Goal: Task Accomplishment & Management: Use online tool/utility

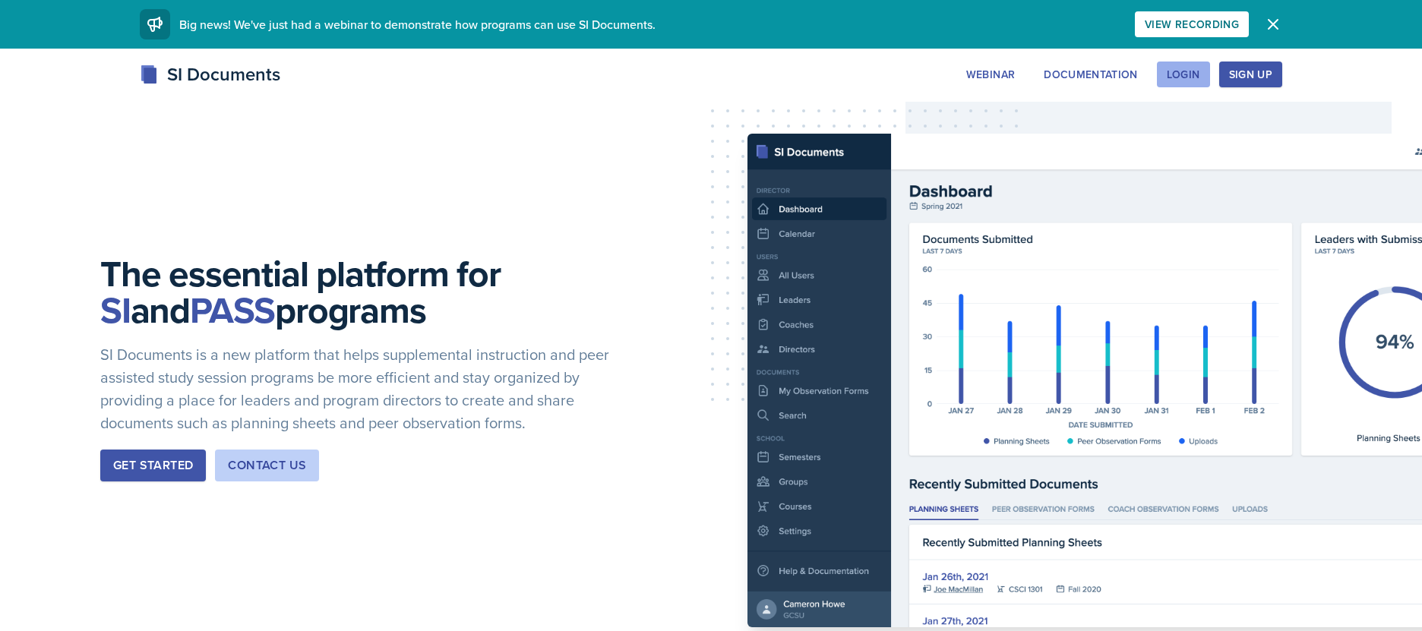
click at [1195, 86] on button "Login" at bounding box center [1183, 75] width 53 height 26
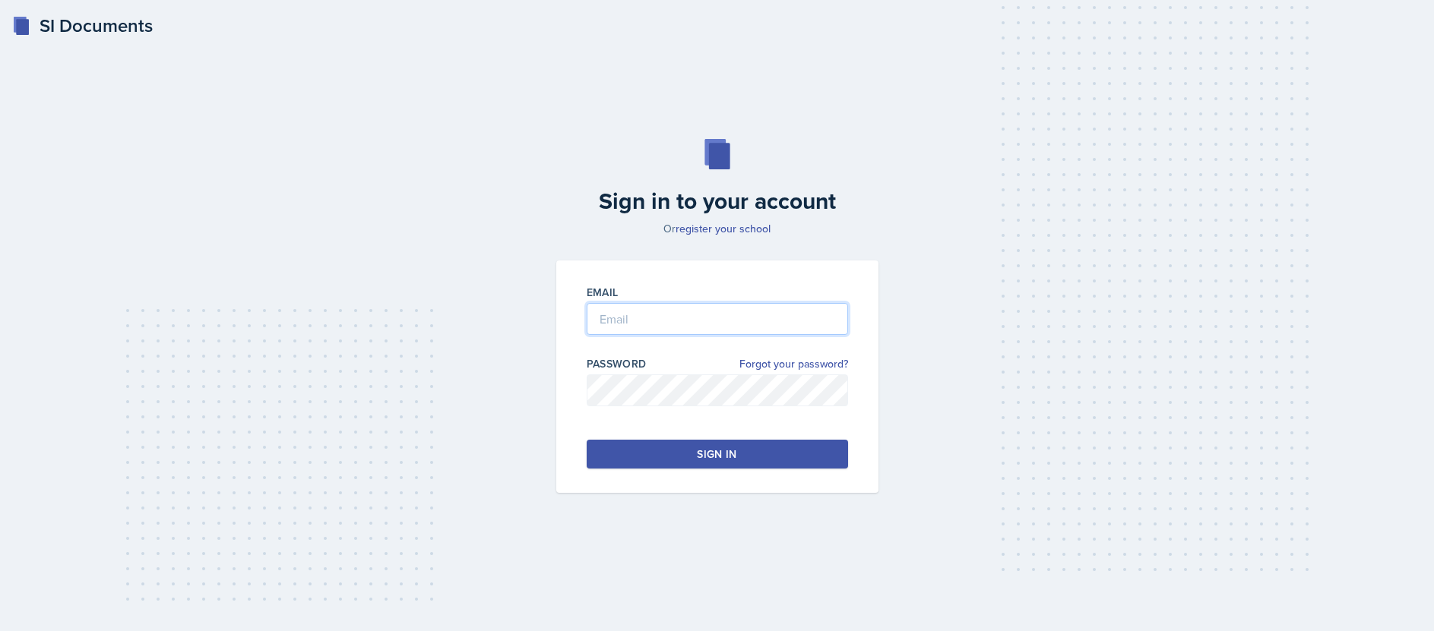
type input "[EMAIL_ADDRESS][DOMAIN_NAME]"
click at [663, 319] on input "[EMAIL_ADDRESS][DOMAIN_NAME]" at bounding box center [717, 319] width 261 height 32
click at [631, 446] on button "Sign in" at bounding box center [717, 454] width 261 height 29
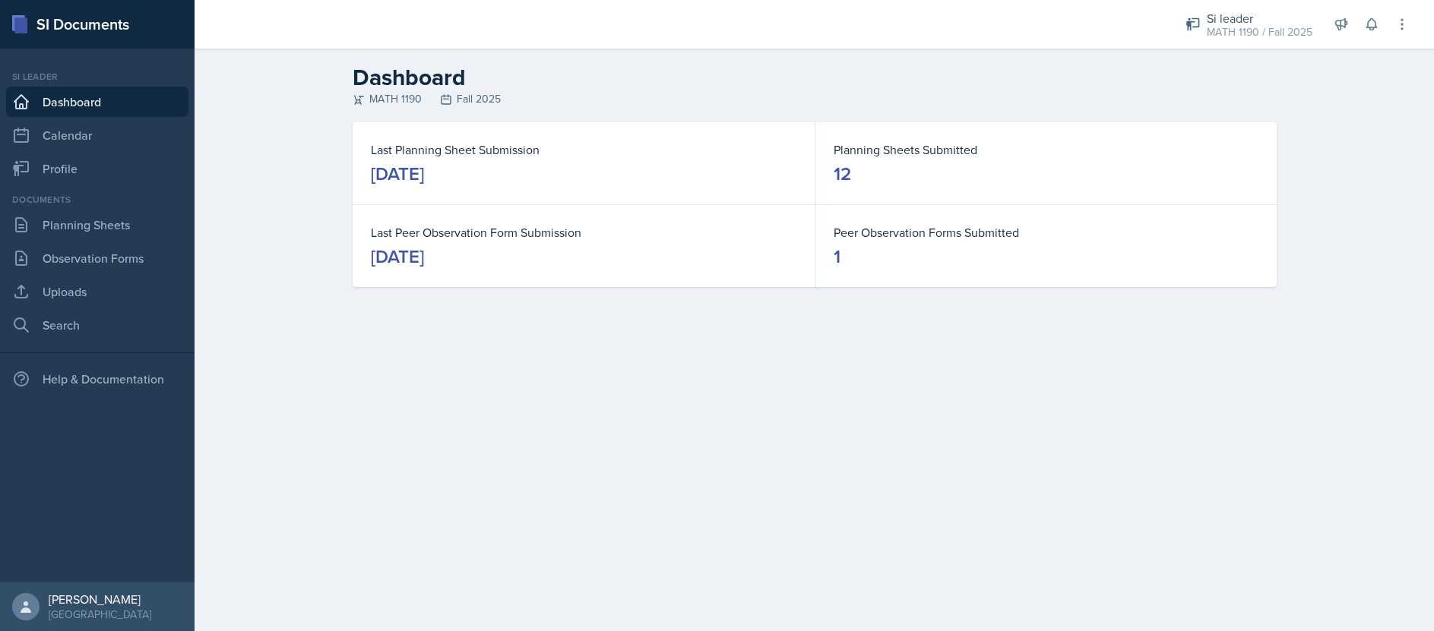
click at [111, 95] on link "Dashboard" at bounding box center [97, 102] width 182 height 30
click at [101, 223] on link "Planning Sheets" at bounding box center [97, 225] width 182 height 30
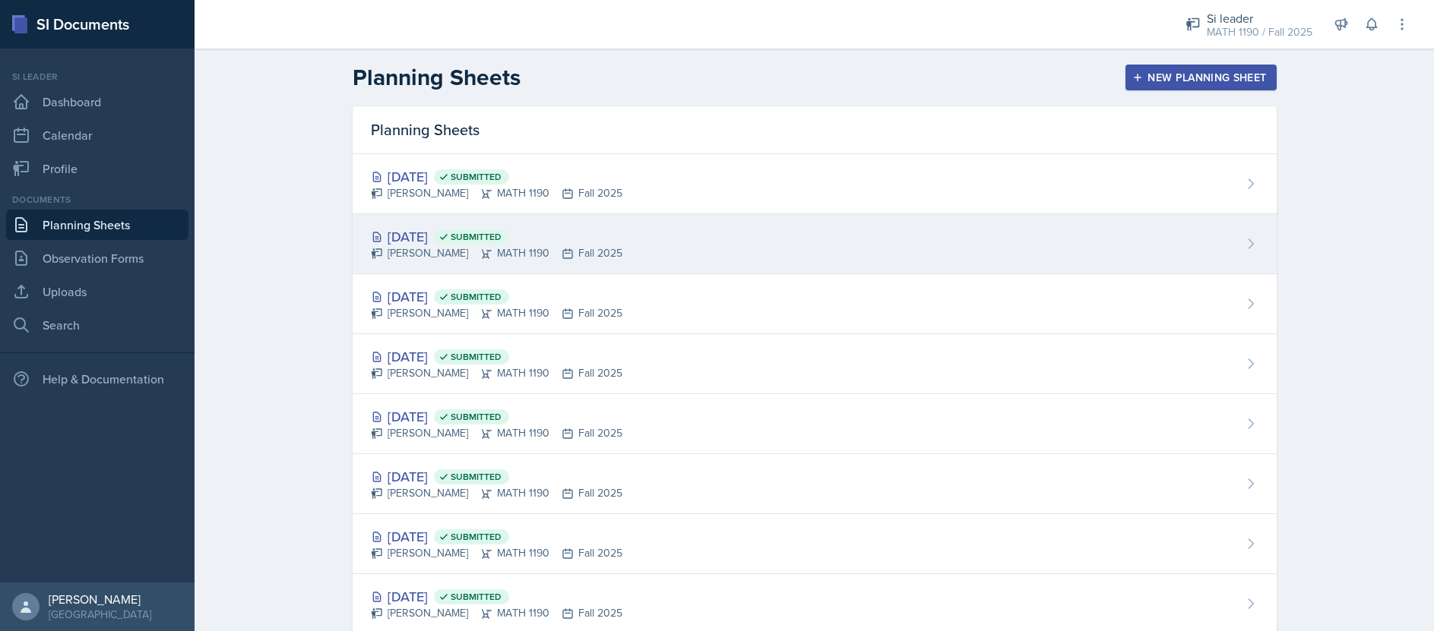
click at [438, 240] on div "[DATE] Submitted" at bounding box center [497, 236] width 252 height 21
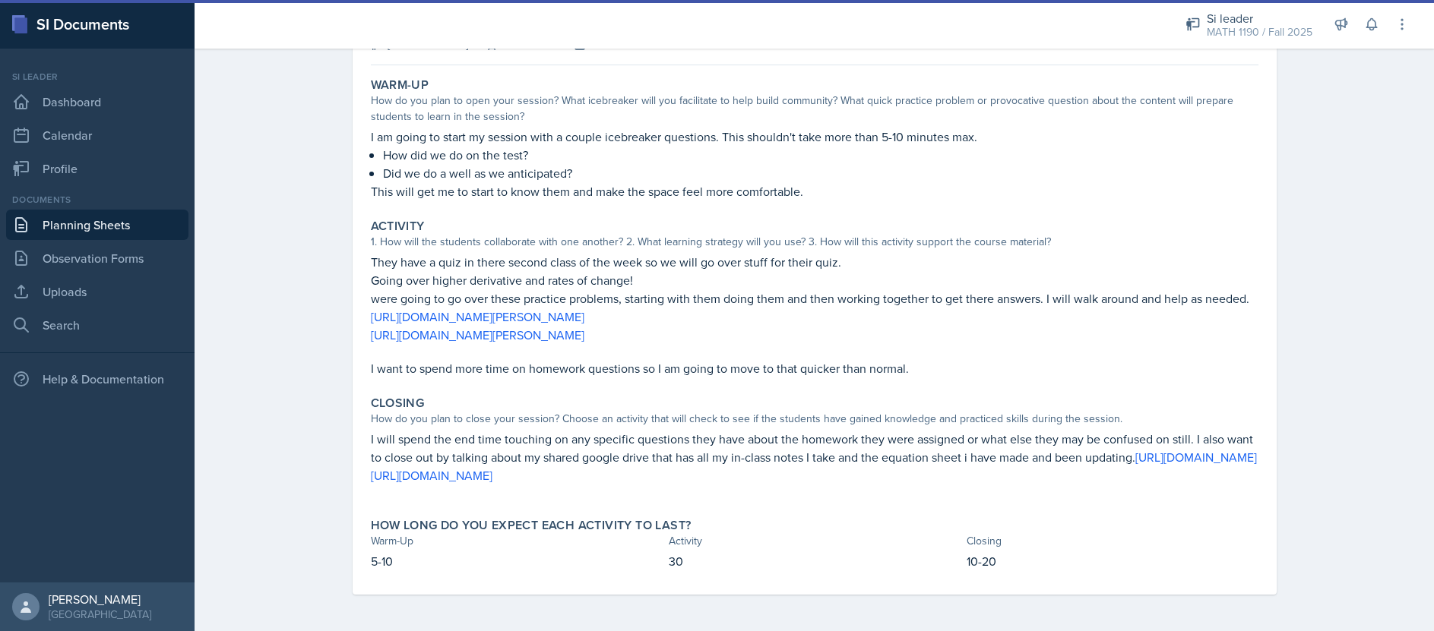
scroll to position [139, 0]
